Goal: Transaction & Acquisition: Download file/media

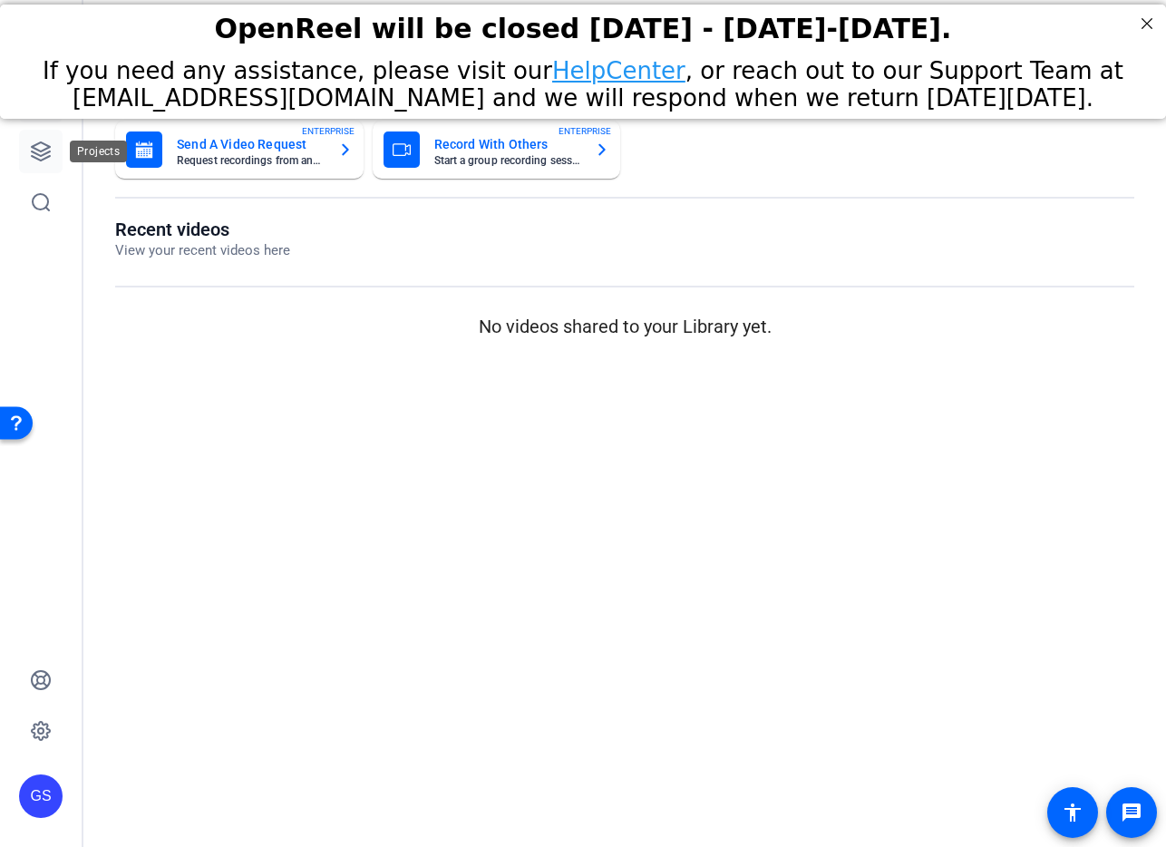
click at [41, 148] on icon at bounding box center [41, 152] width 22 height 22
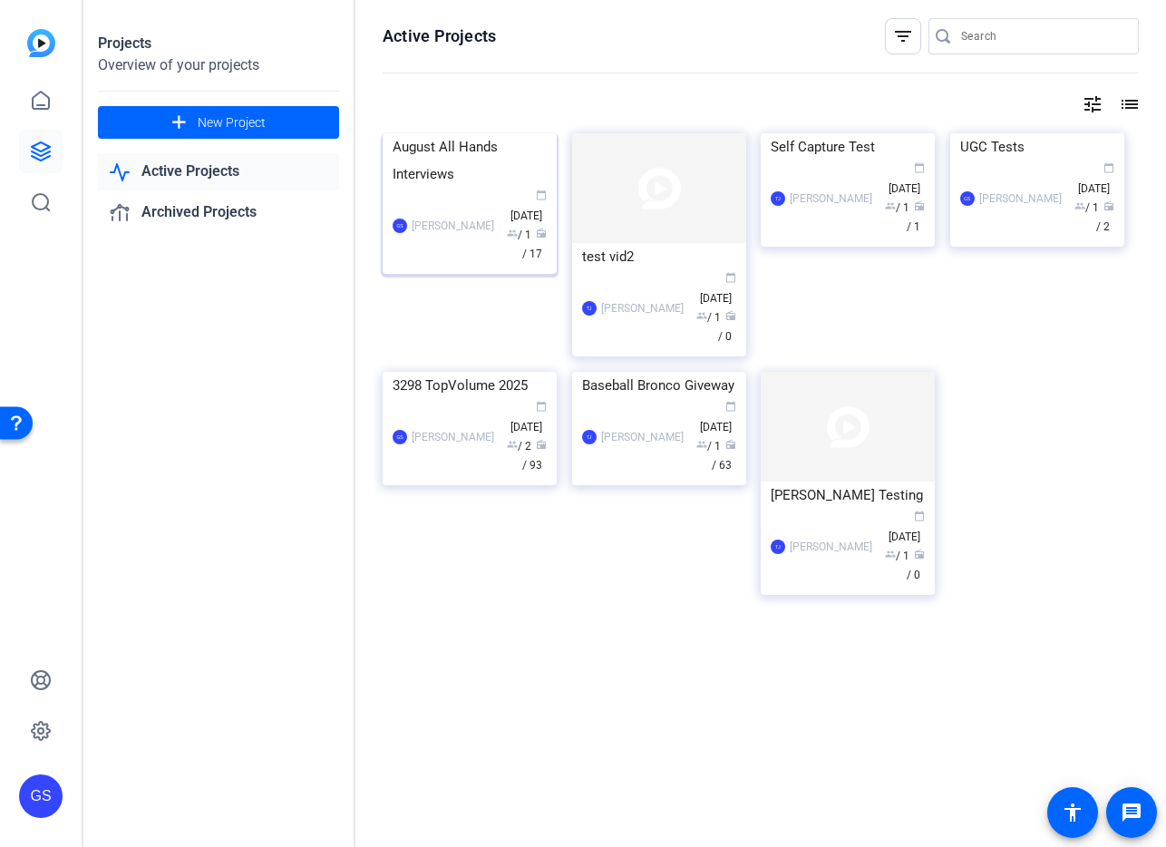
click at [429, 188] on div "August All Hands Interviews" at bounding box center [470, 160] width 154 height 54
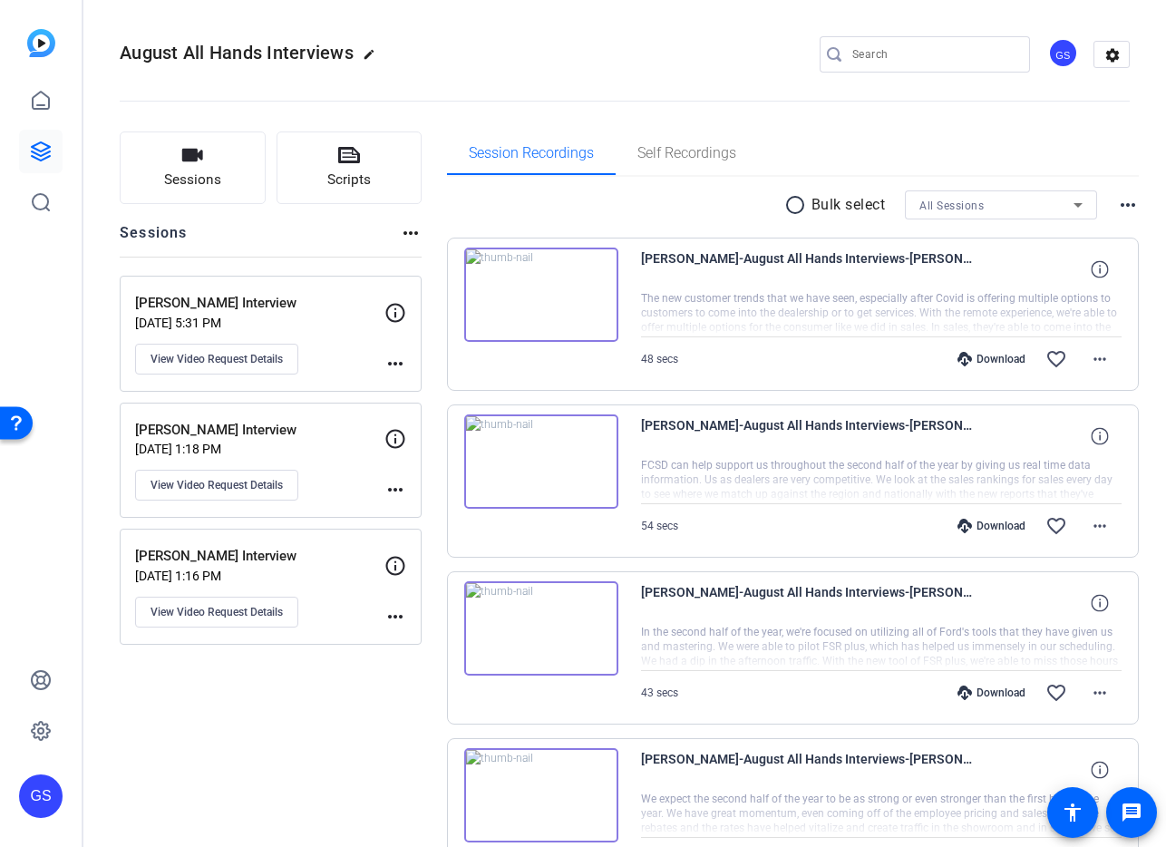
click at [187, 561] on p "[PERSON_NAME] Interview" at bounding box center [259, 556] width 249 height 21
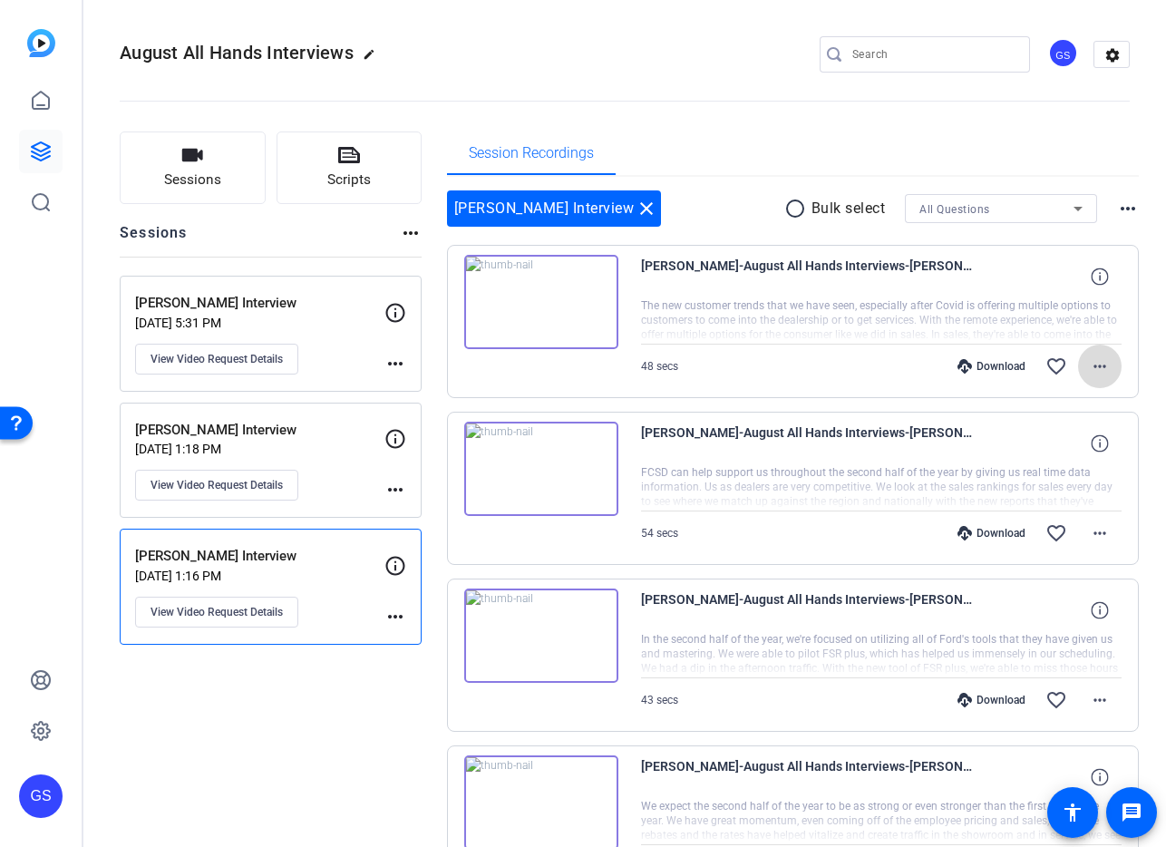
click at [1097, 366] on mat-icon "more_horiz" at bounding box center [1100, 366] width 22 height 22
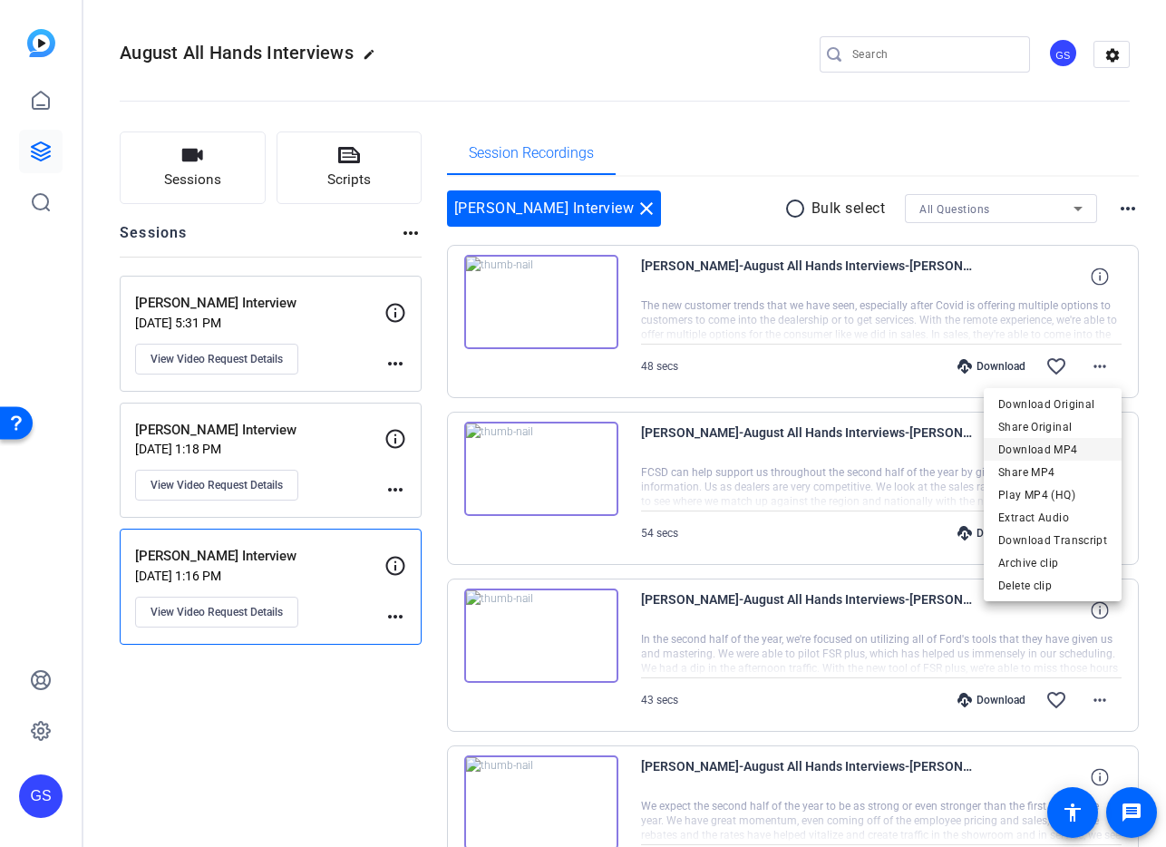
click at [1055, 449] on span "Download MP4" at bounding box center [1052, 450] width 109 height 22
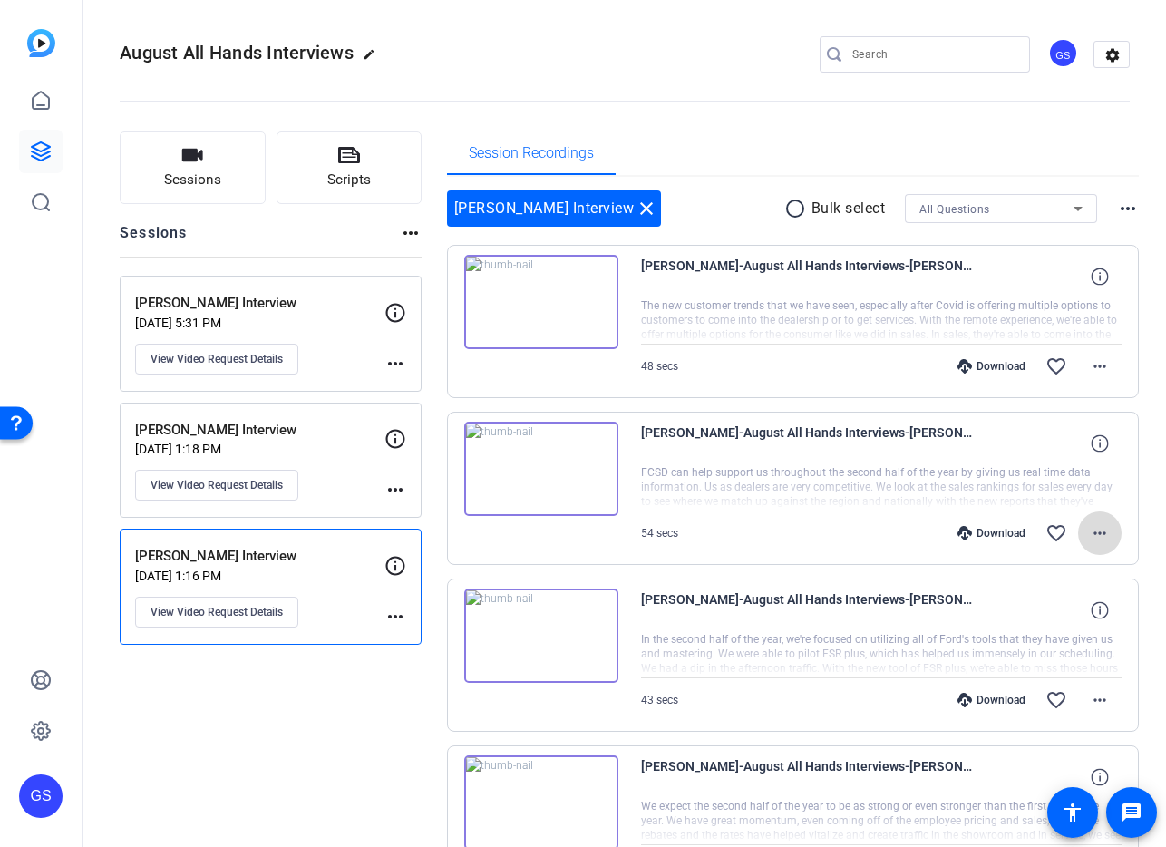
click at [1093, 524] on mat-icon "more_horiz" at bounding box center [1100, 533] width 22 height 22
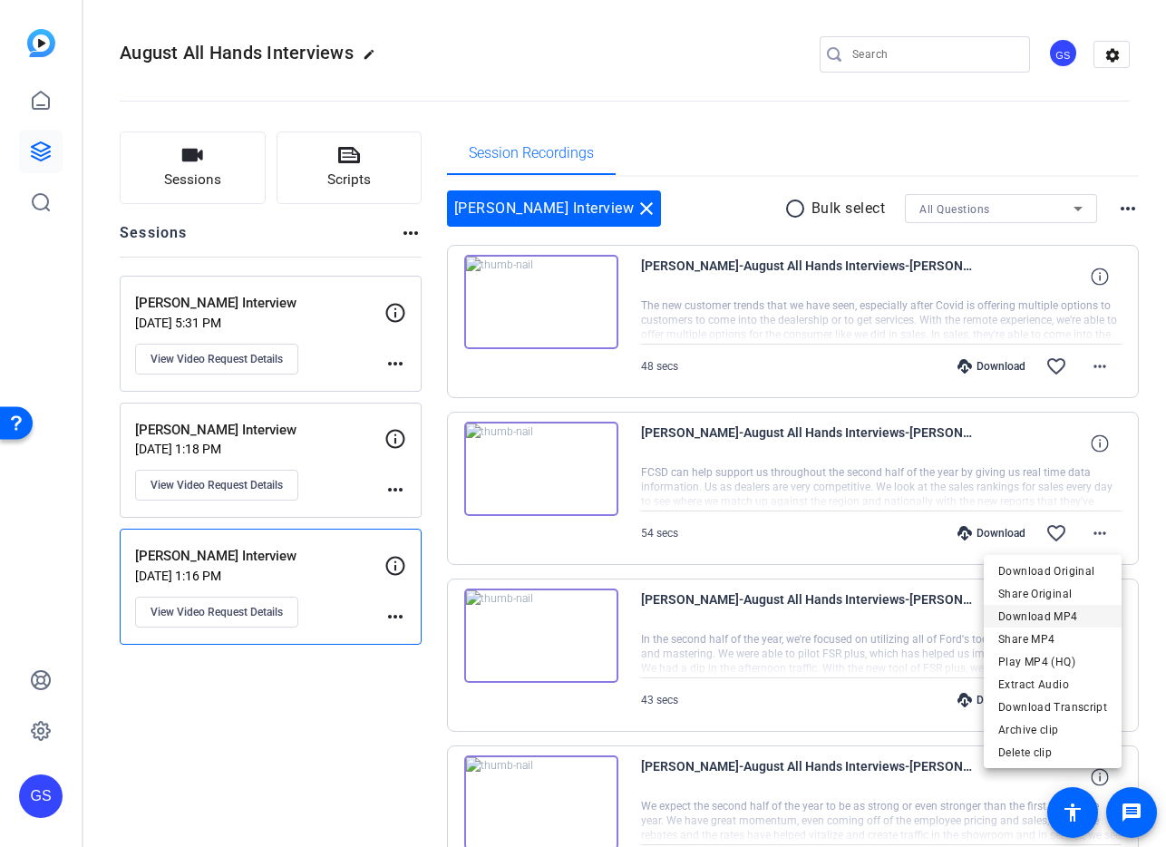
click at [1053, 616] on span "Download MP4" at bounding box center [1052, 617] width 109 height 22
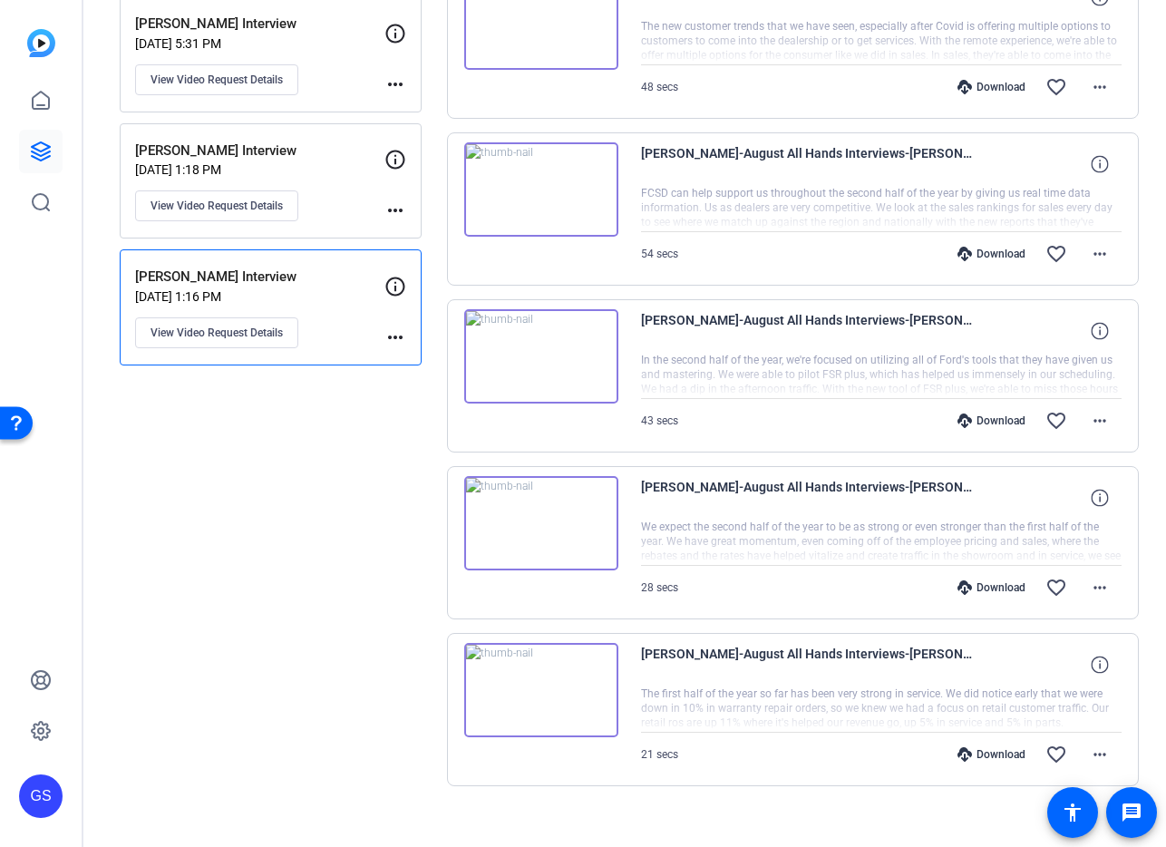
scroll to position [285, 0]
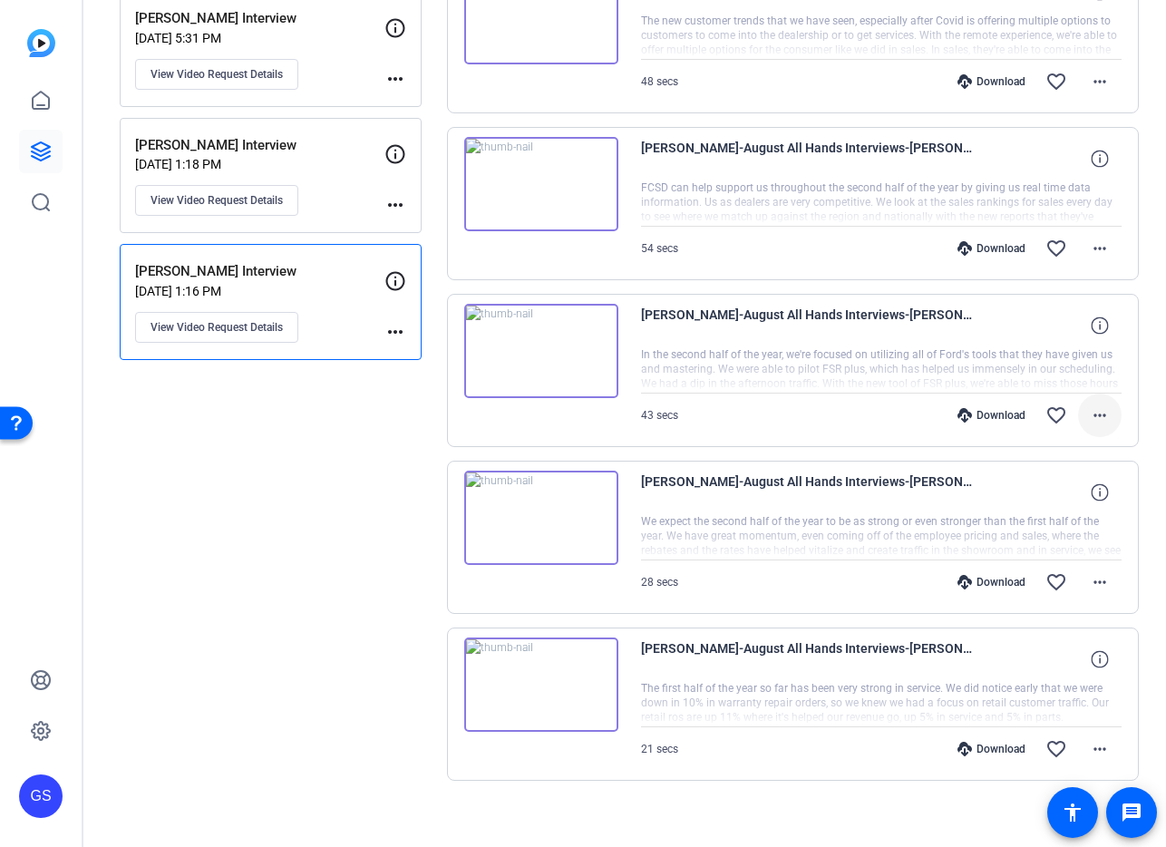
click at [1100, 412] on mat-icon "more_horiz" at bounding box center [1100, 415] width 22 height 22
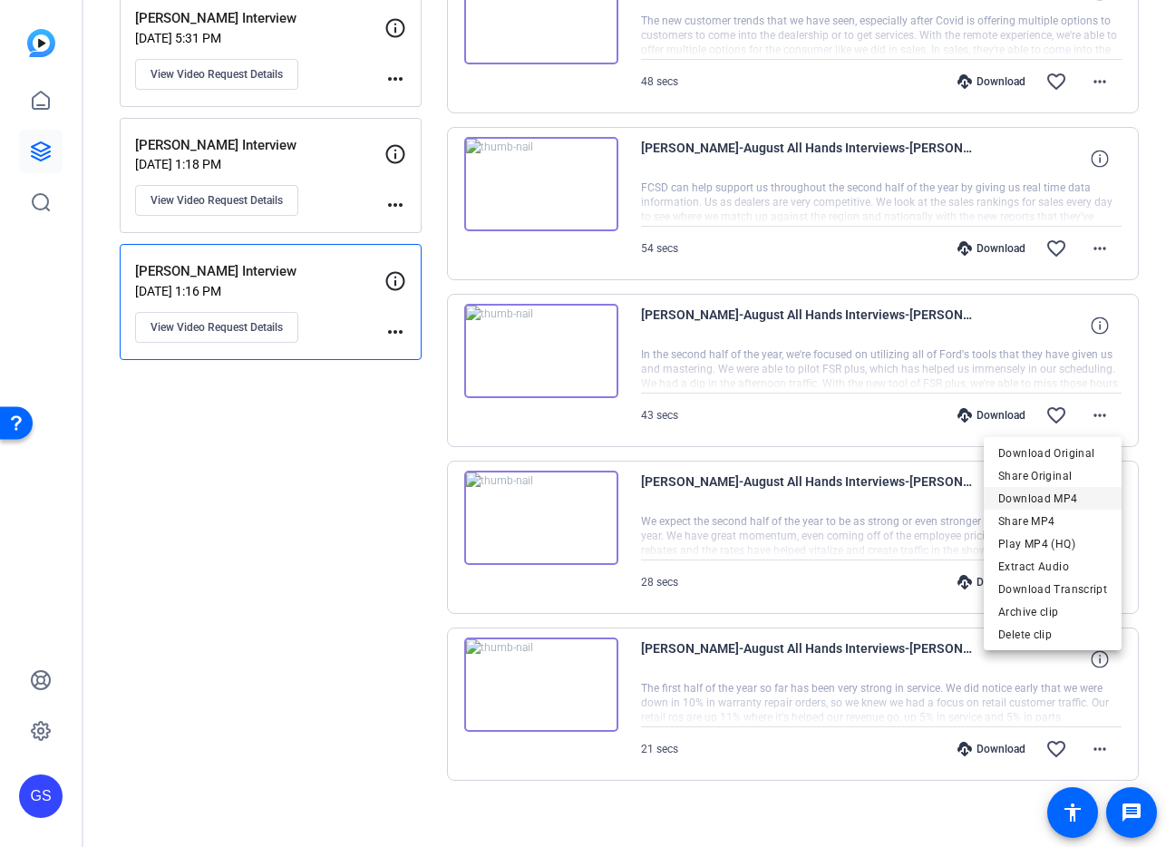
click at [1058, 493] on span "Download MP4" at bounding box center [1052, 499] width 109 height 22
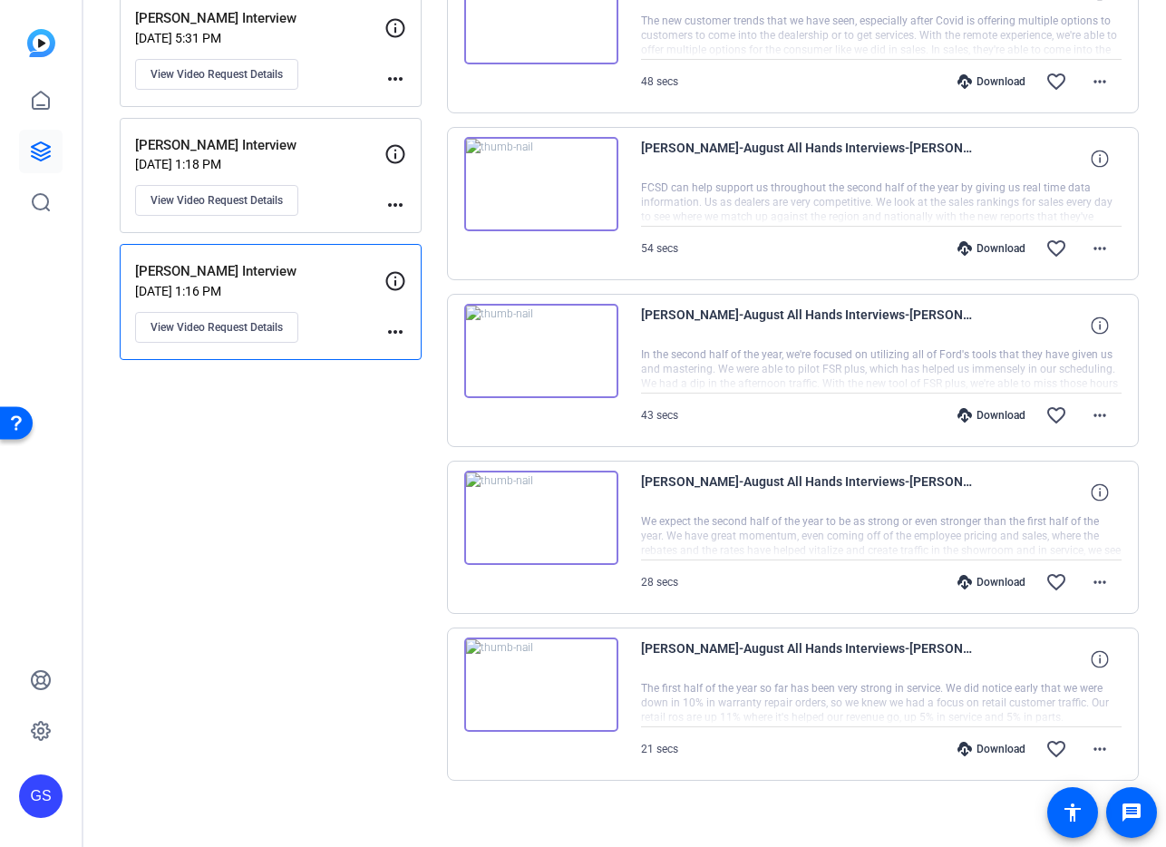
scroll to position [299, 0]
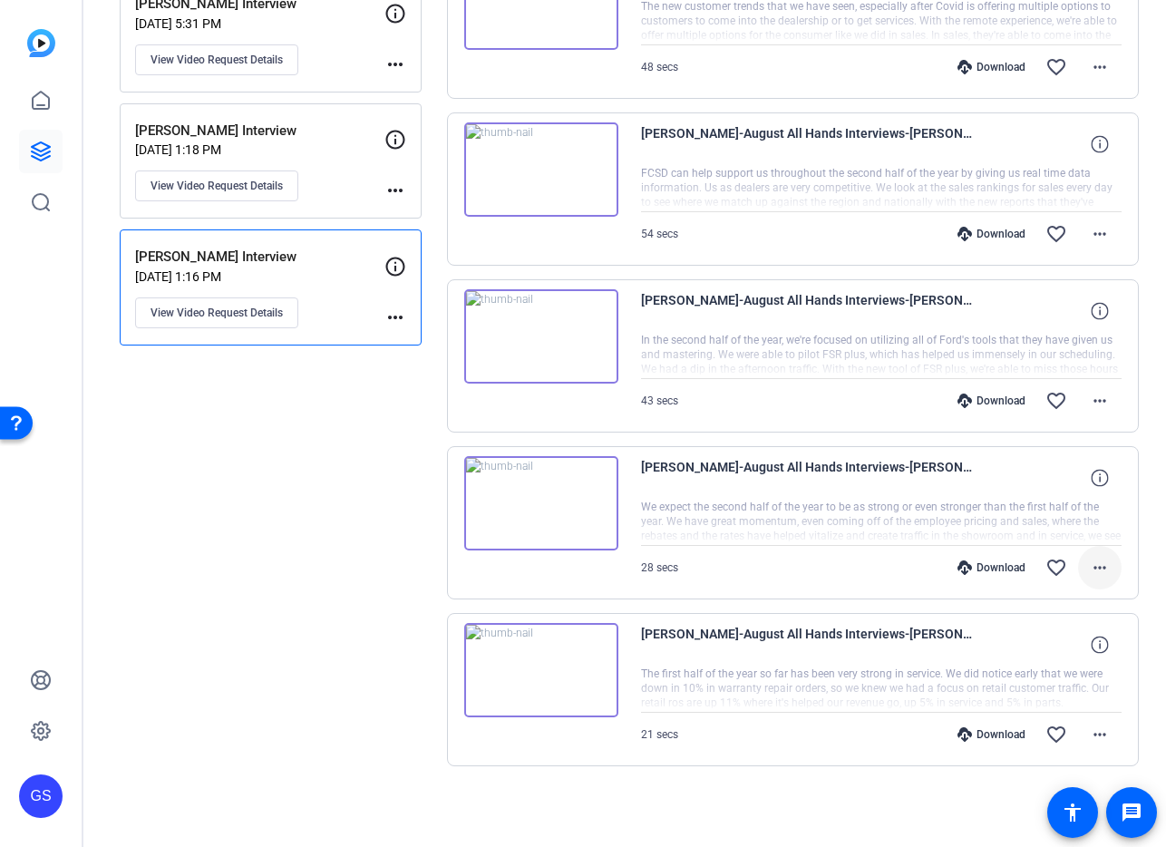
click at [1095, 571] on mat-icon "more_horiz" at bounding box center [1100, 568] width 22 height 22
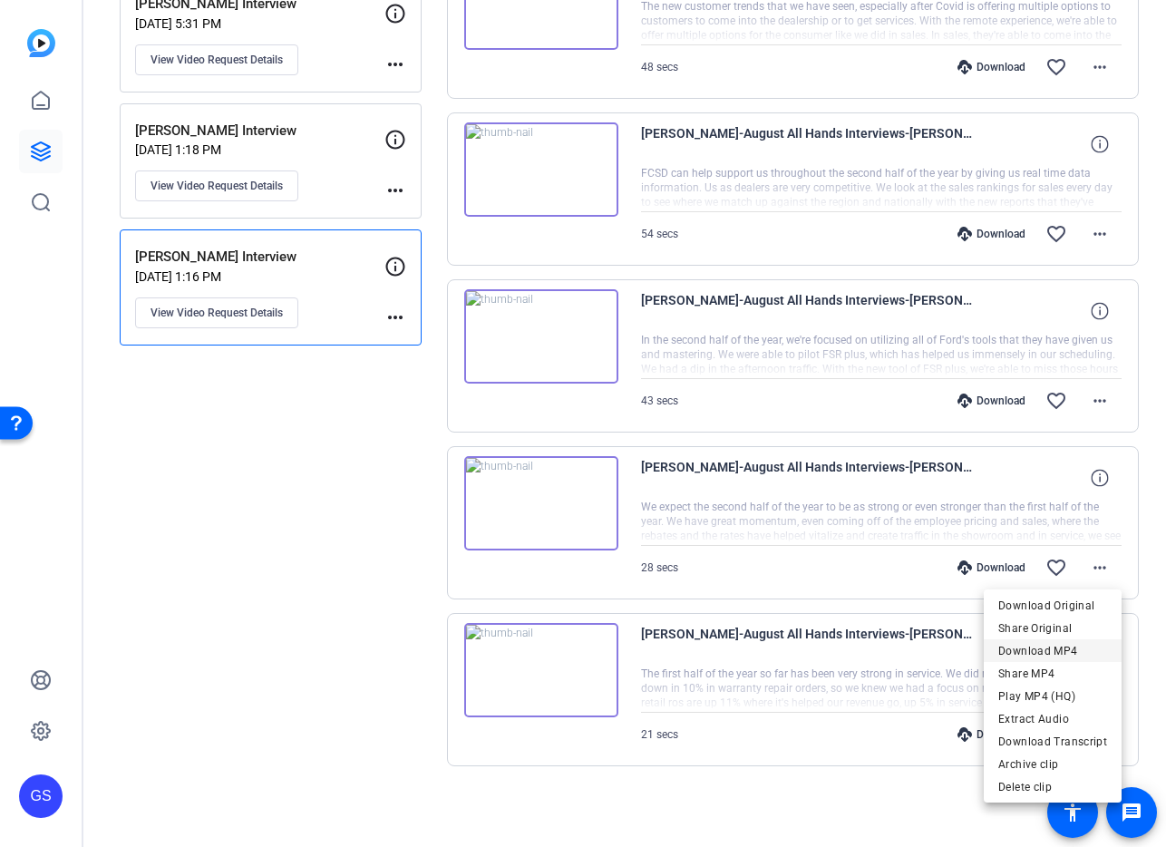
click at [1037, 647] on span "Download MP4" at bounding box center [1052, 651] width 109 height 22
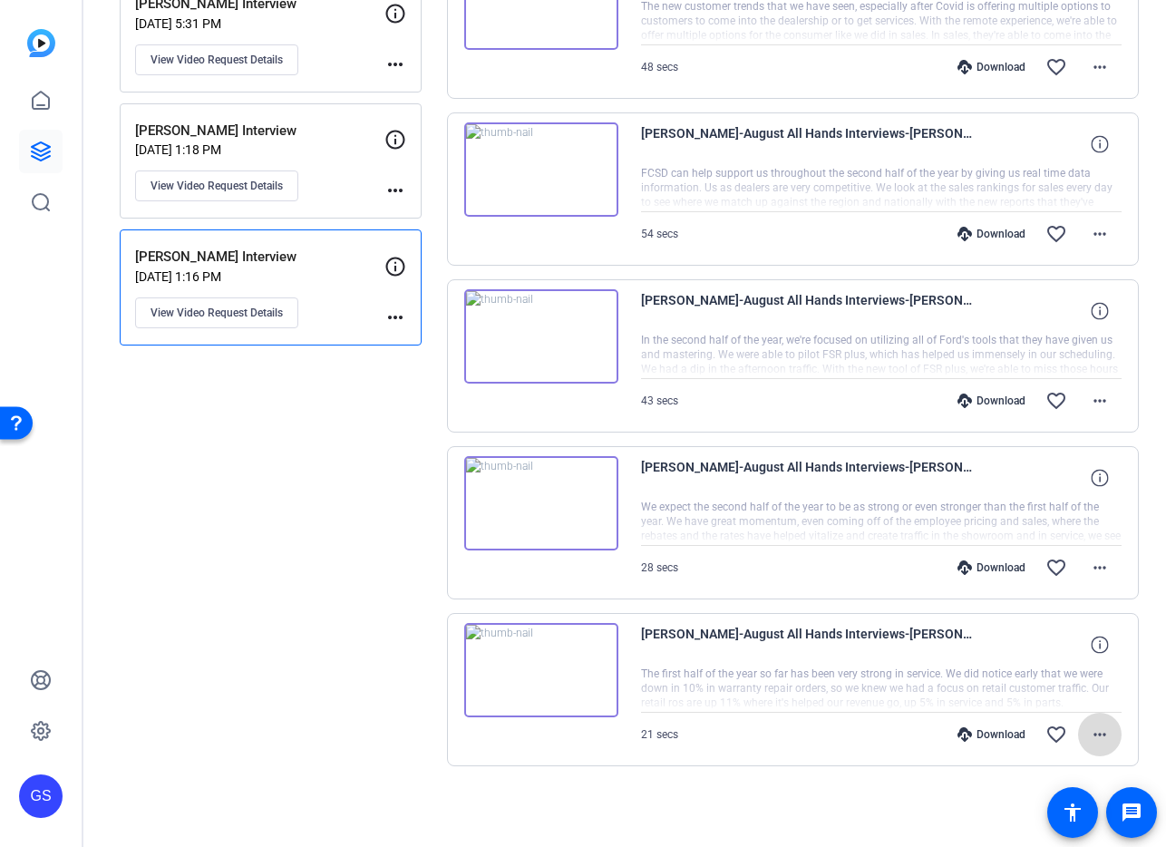
click at [1089, 739] on mat-icon "more_horiz" at bounding box center [1100, 735] width 22 height 22
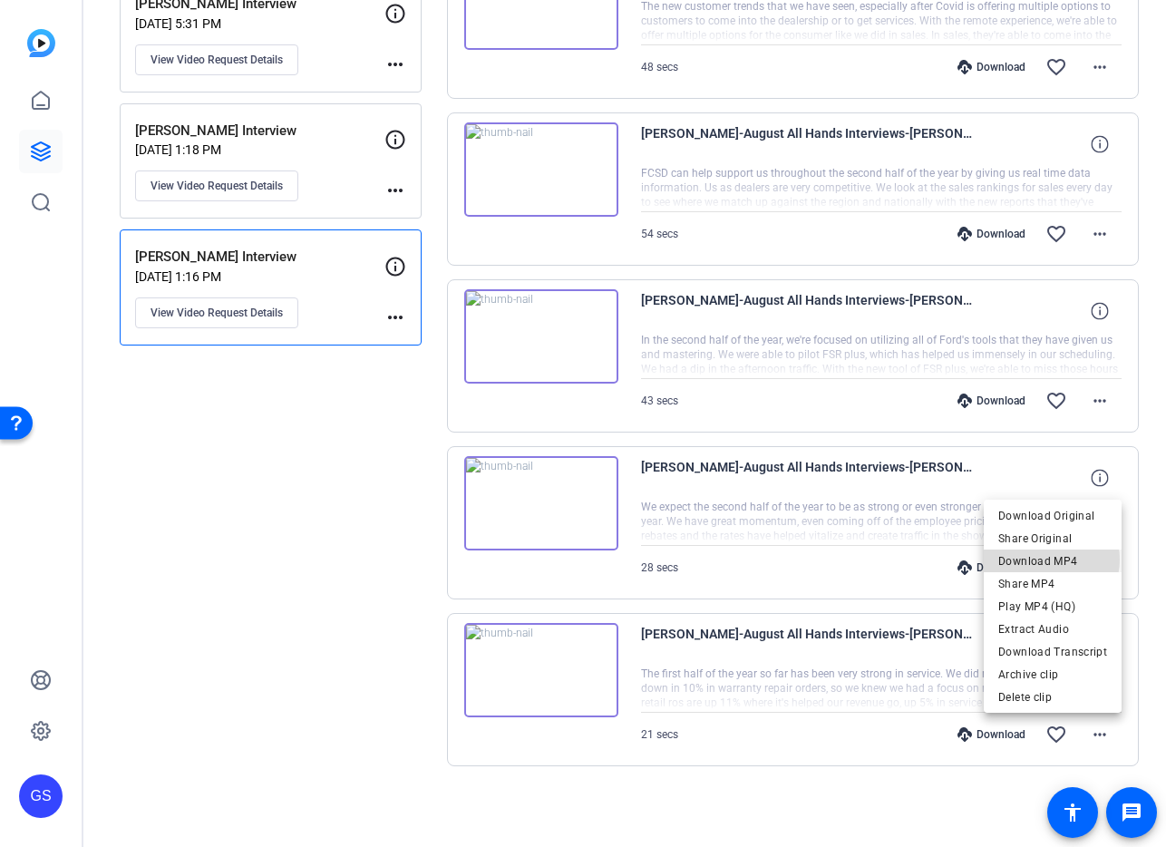
click at [1051, 559] on span "Download MP4" at bounding box center [1052, 561] width 109 height 22
